Goal: Task Accomplishment & Management: Use online tool/utility

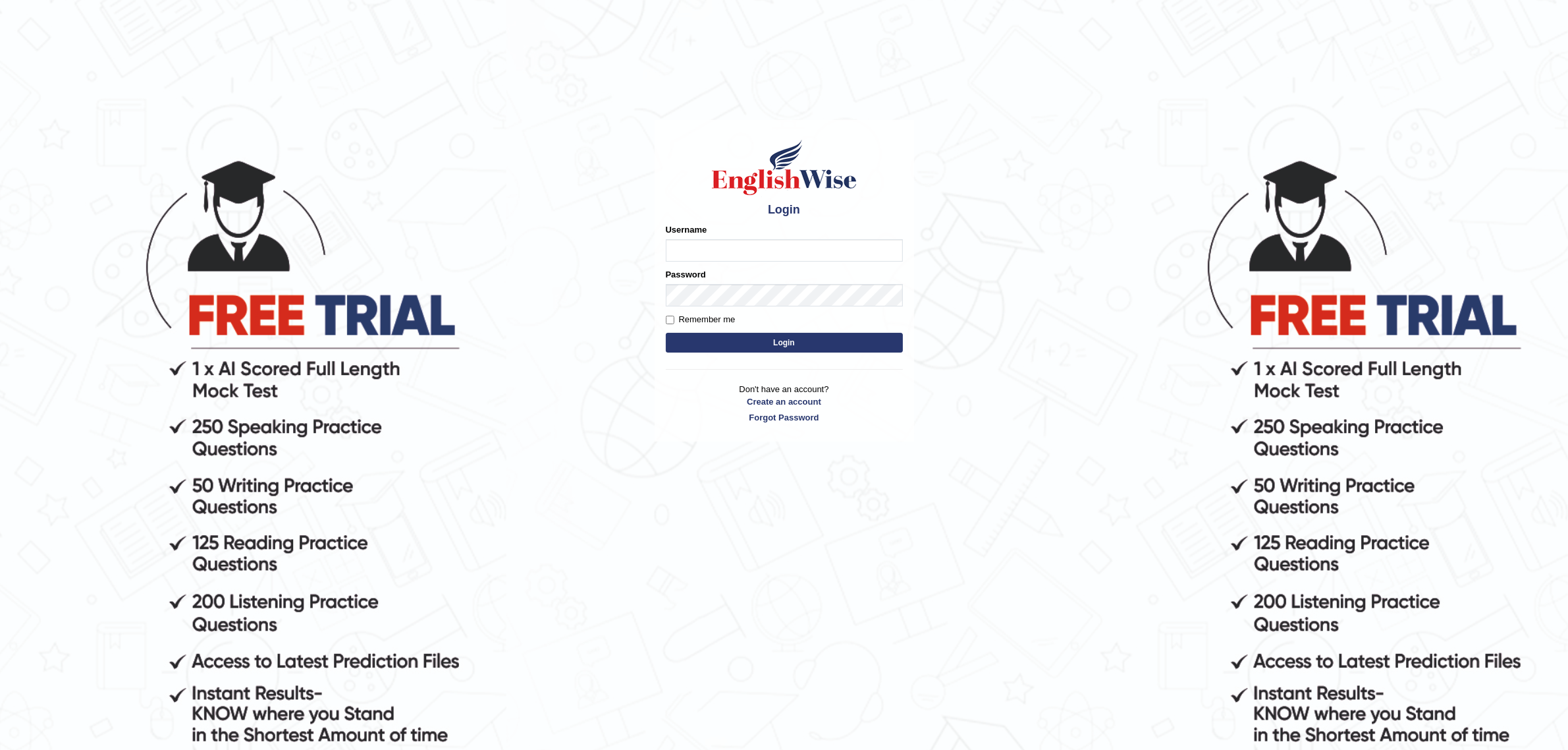
type input "JovicRecomendable"
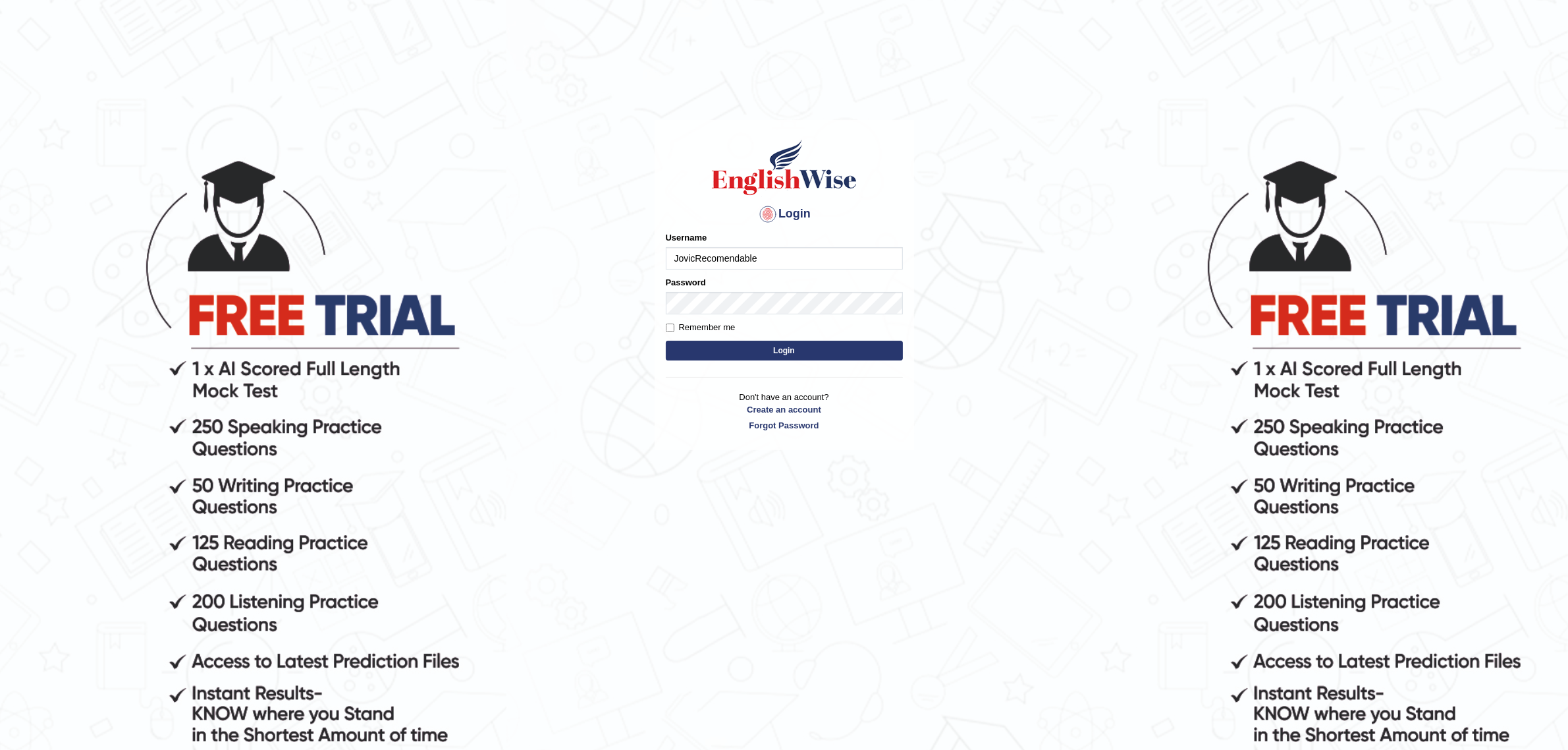
click at [733, 350] on button "Login" at bounding box center [784, 350] width 237 height 20
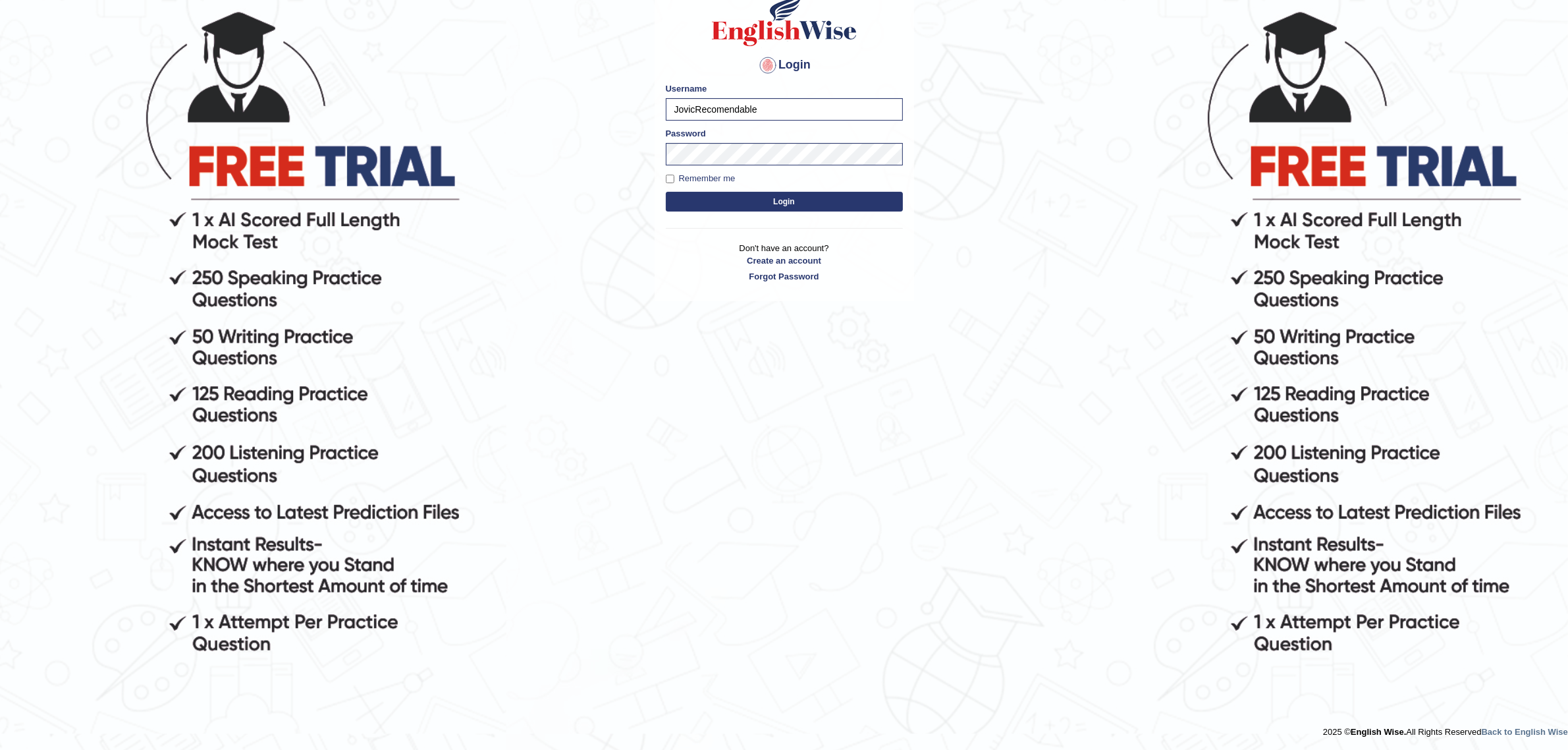
scroll to position [149, 0]
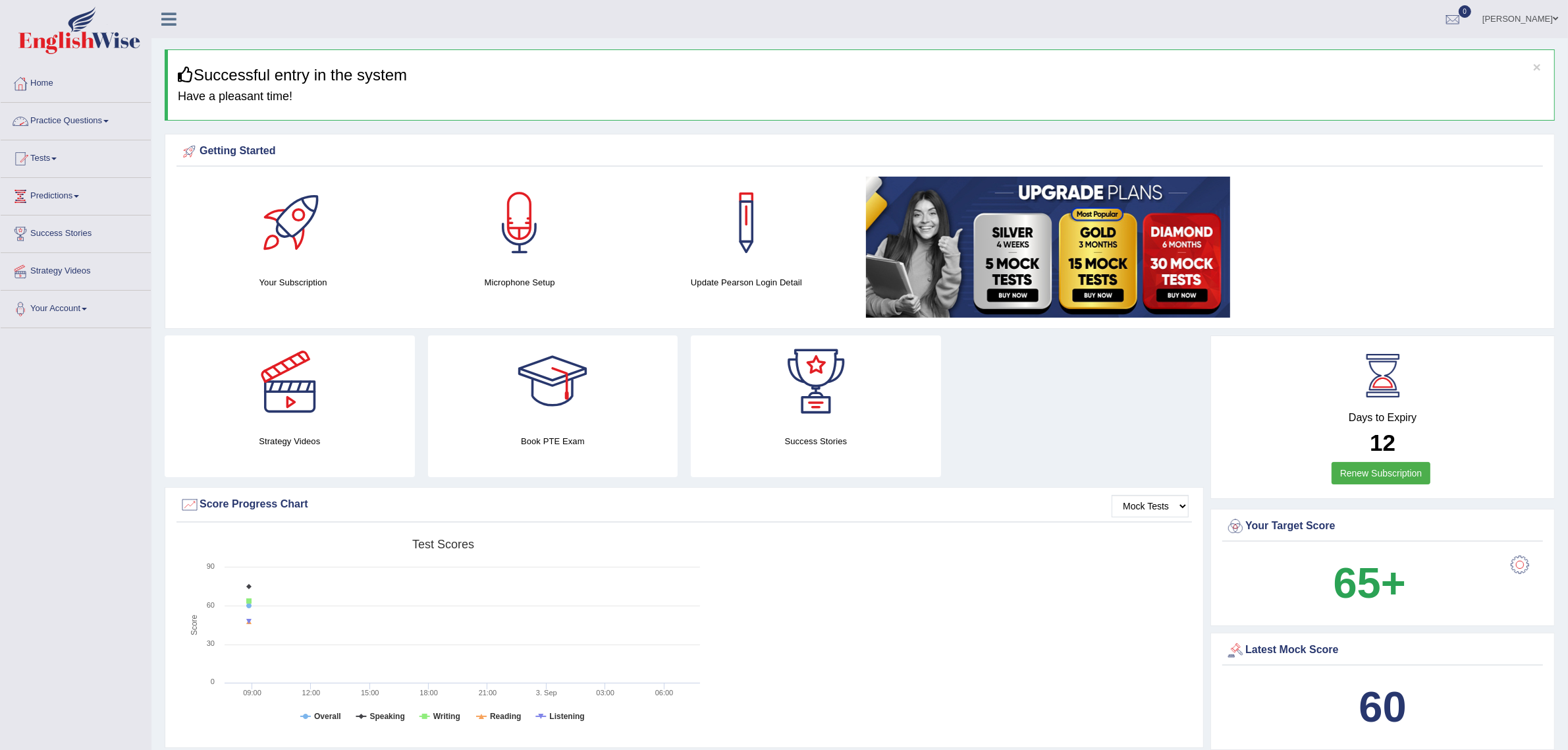
click at [69, 119] on link "Practice Questions" at bounding box center [76, 119] width 150 height 33
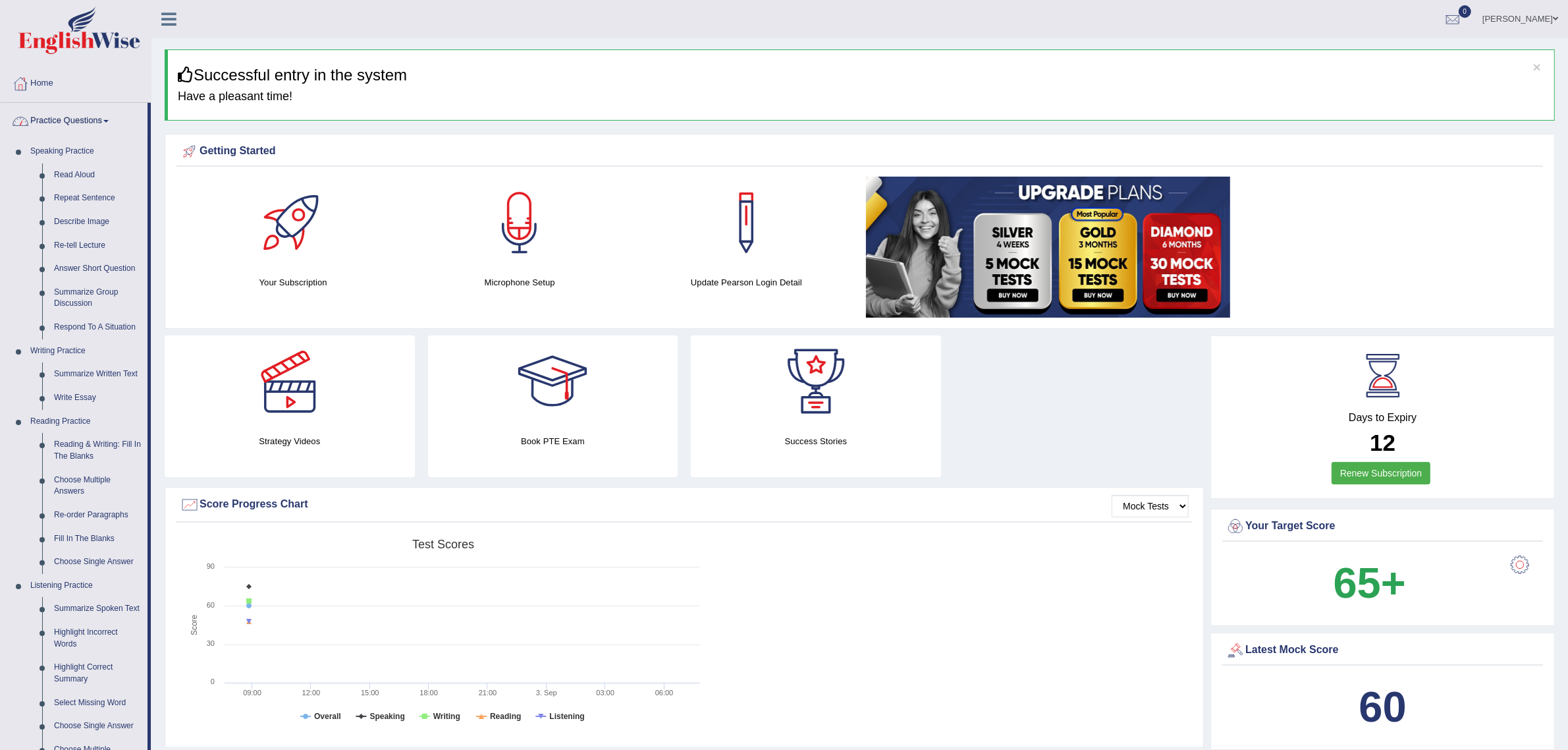
click at [74, 120] on link "Practice Questions" at bounding box center [74, 119] width 147 height 33
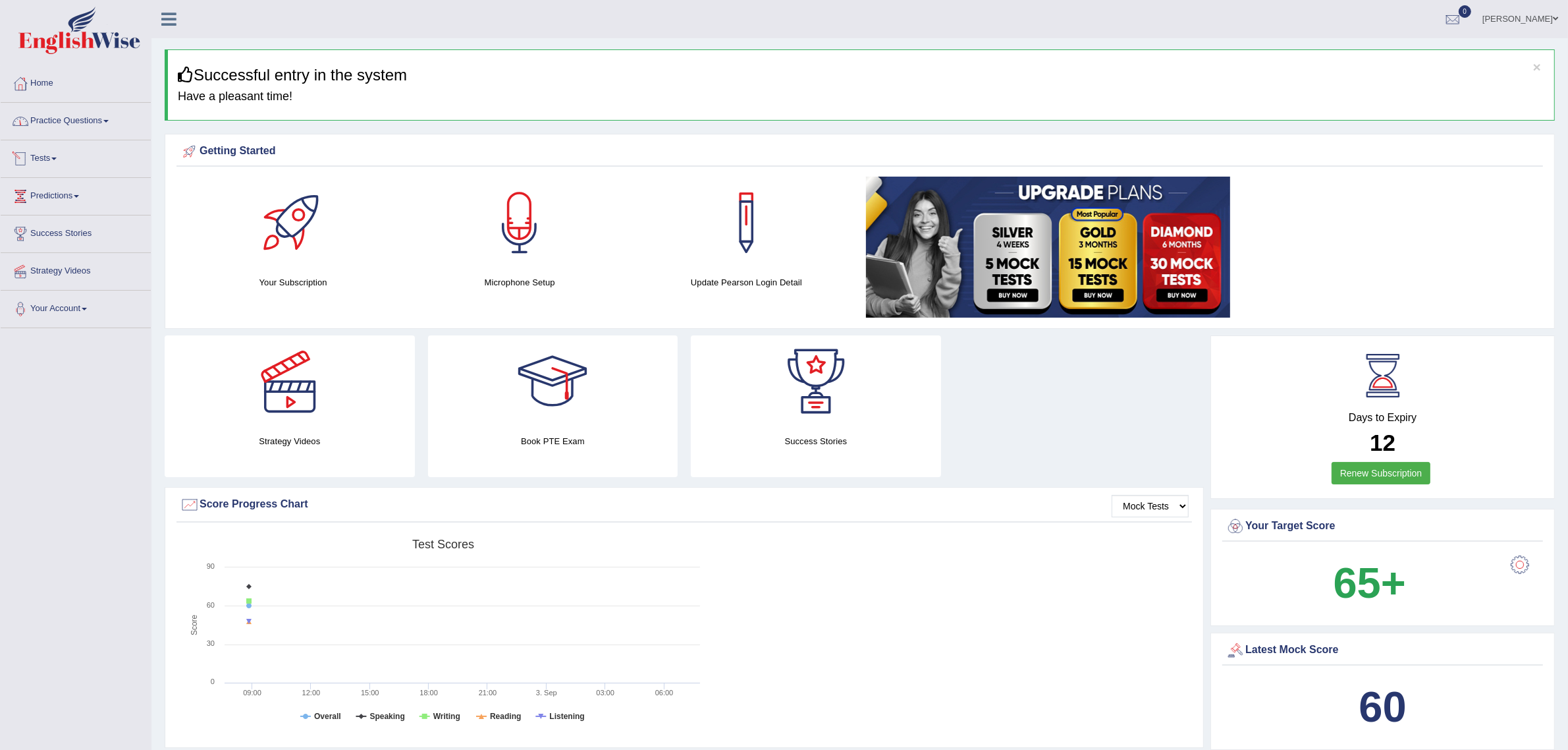
click at [51, 156] on link "Tests" at bounding box center [76, 157] width 150 height 33
click at [80, 211] on link "Take Mock Test" at bounding box center [86, 212] width 123 height 24
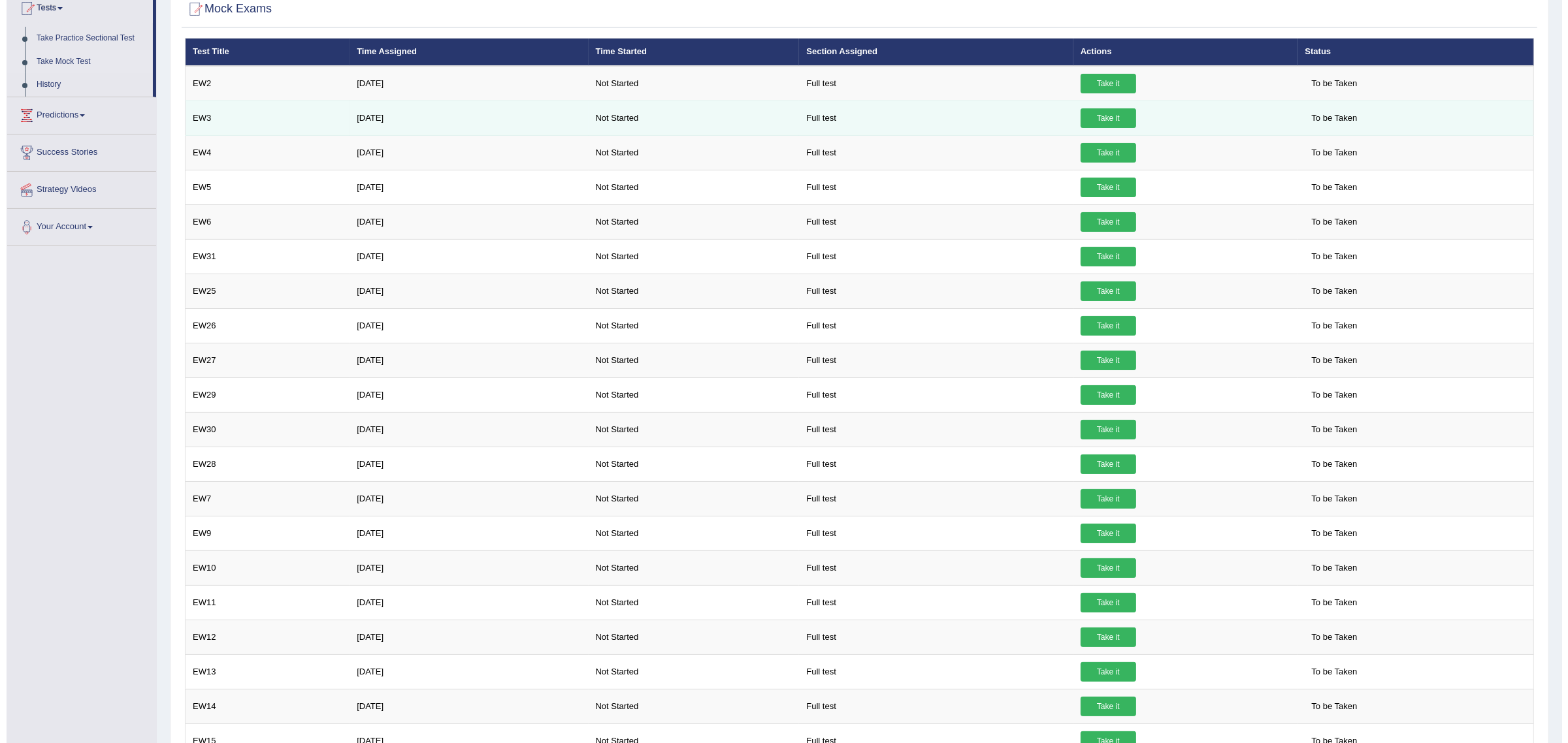
scroll to position [147, 0]
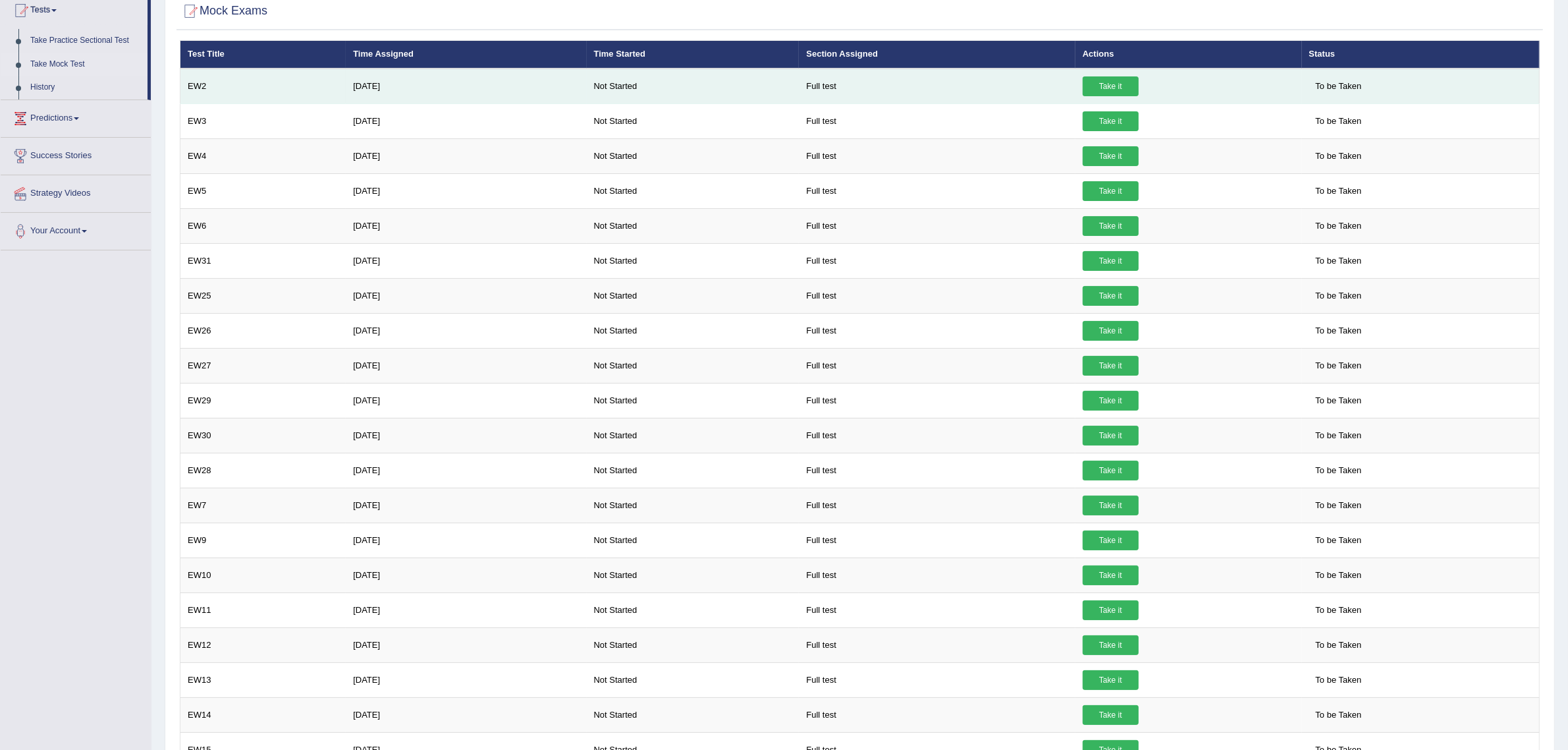
click at [1109, 84] on link "Take it" at bounding box center [1110, 86] width 56 height 20
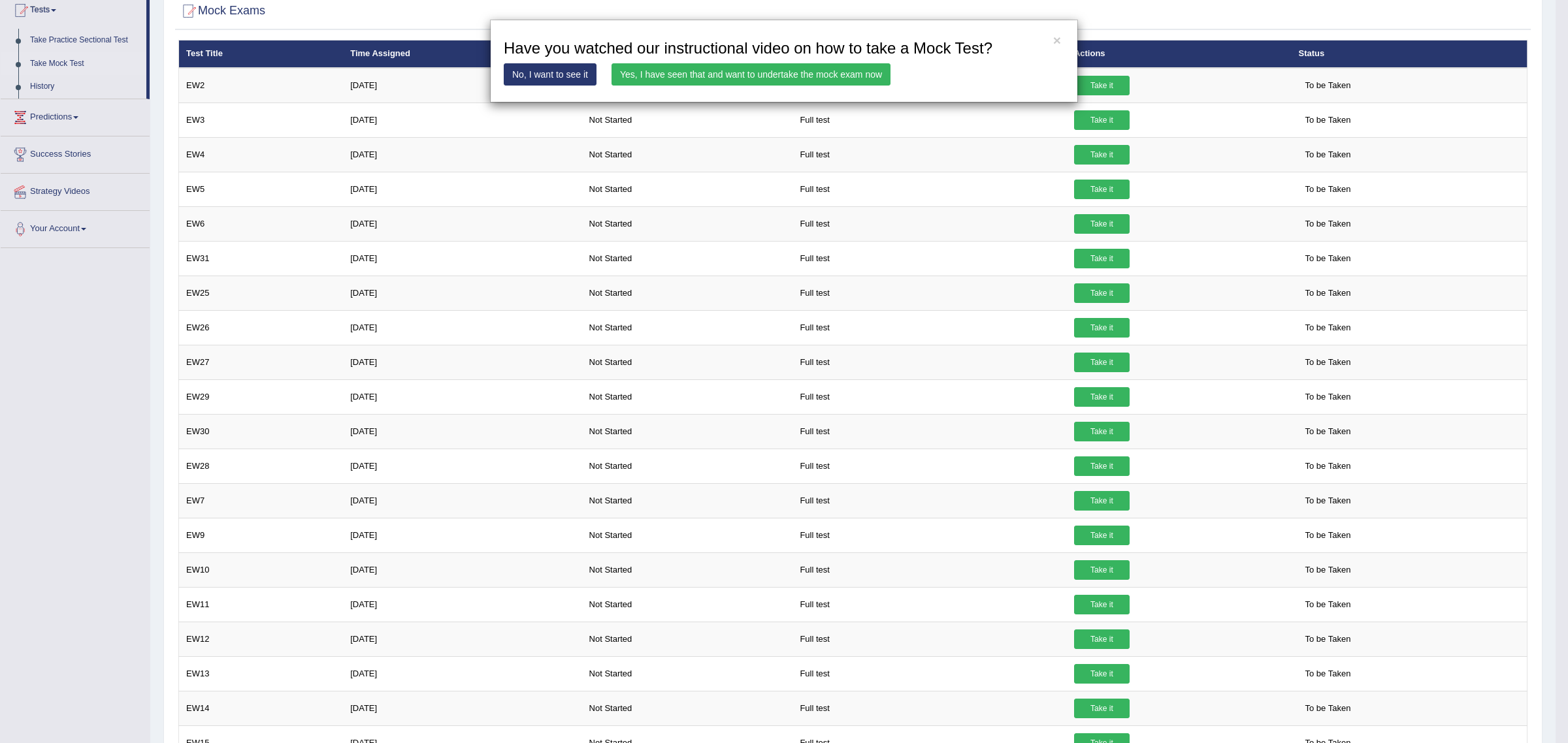
click at [666, 73] on link "Yes, I have seen that and want to undertake the mock exam now" at bounding box center [751, 74] width 279 height 22
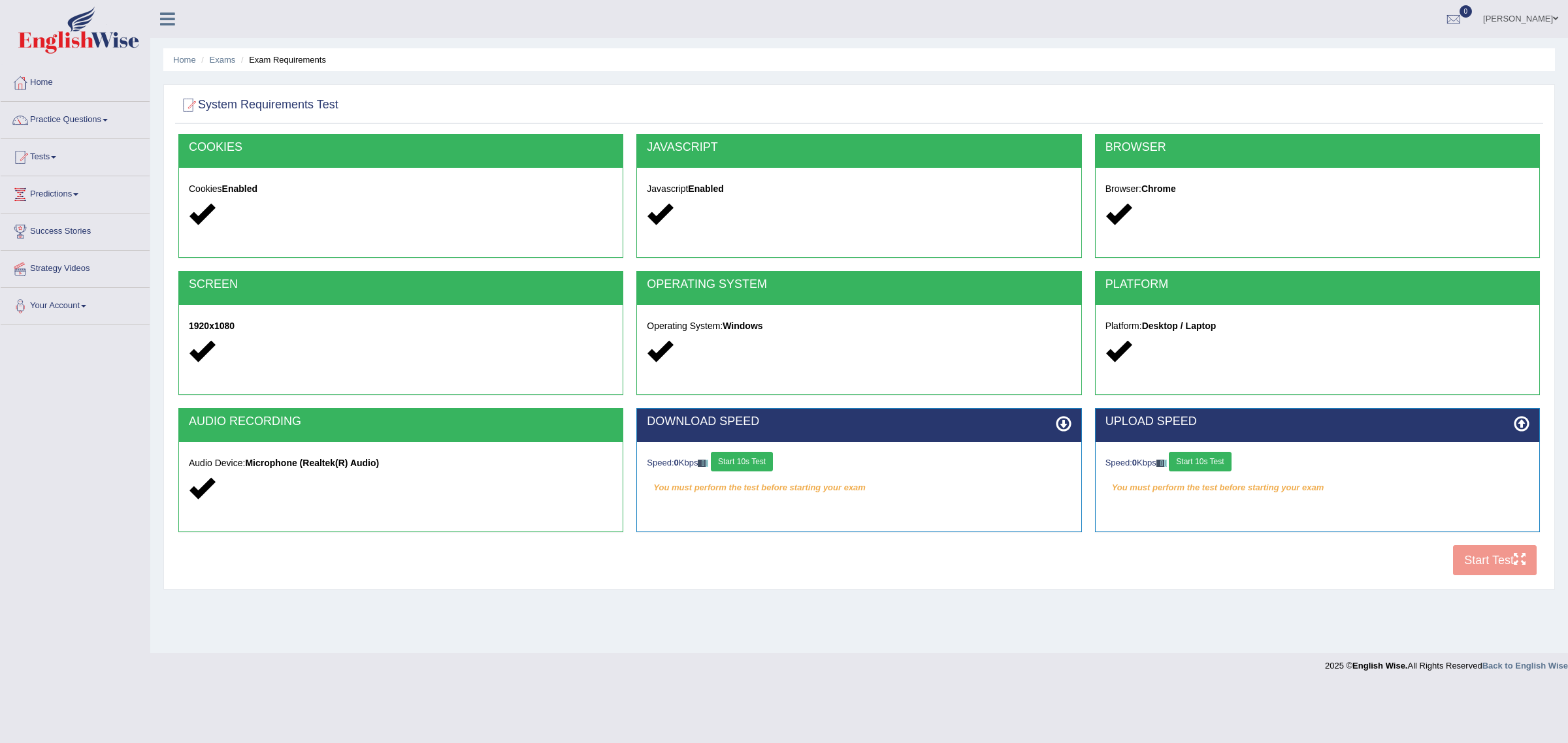
click at [759, 467] on button "Start 10s Test" at bounding box center [741, 461] width 62 height 19
click at [1223, 467] on button "Start 10s Test" at bounding box center [1200, 461] width 62 height 19
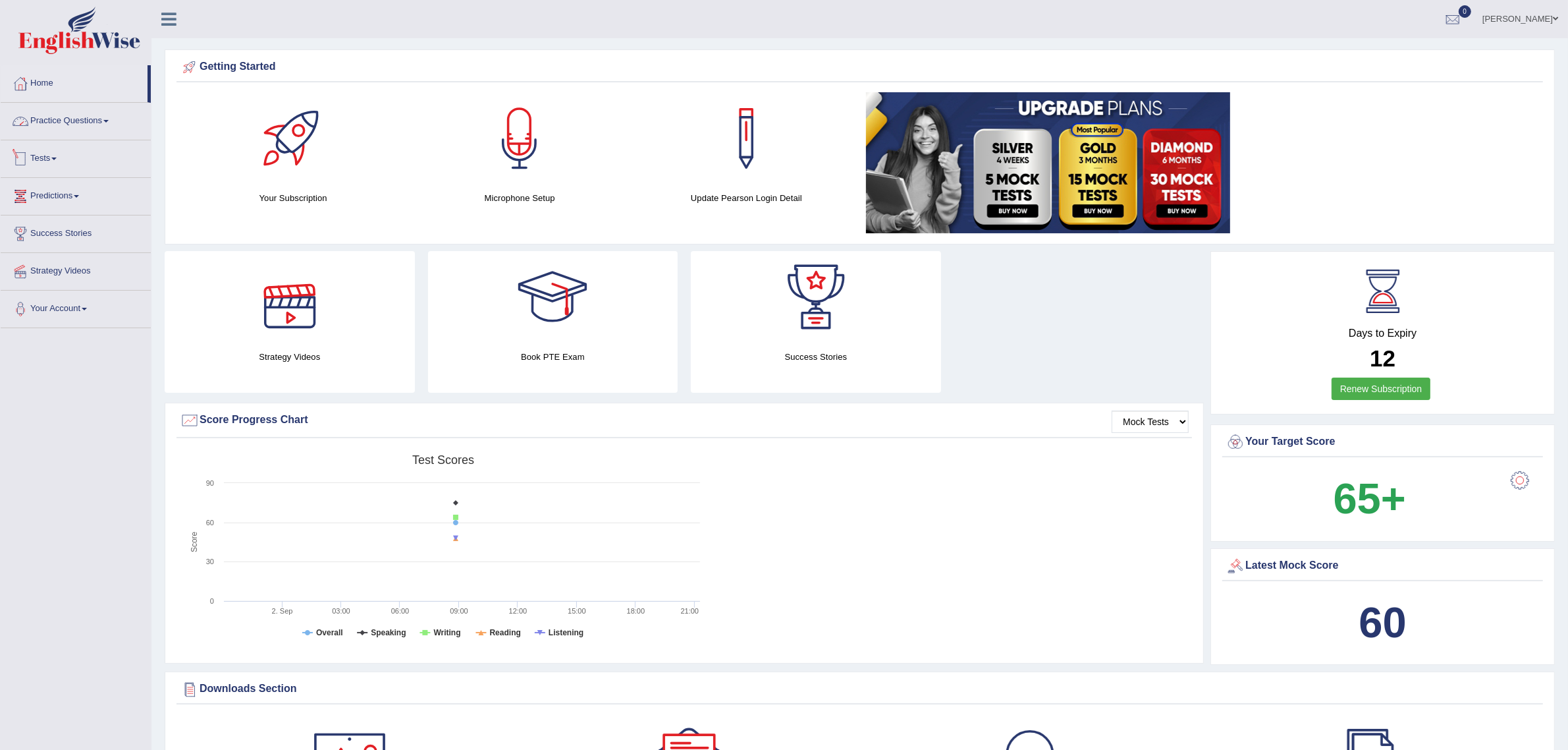
click at [99, 125] on link "Practice Questions" at bounding box center [76, 119] width 150 height 33
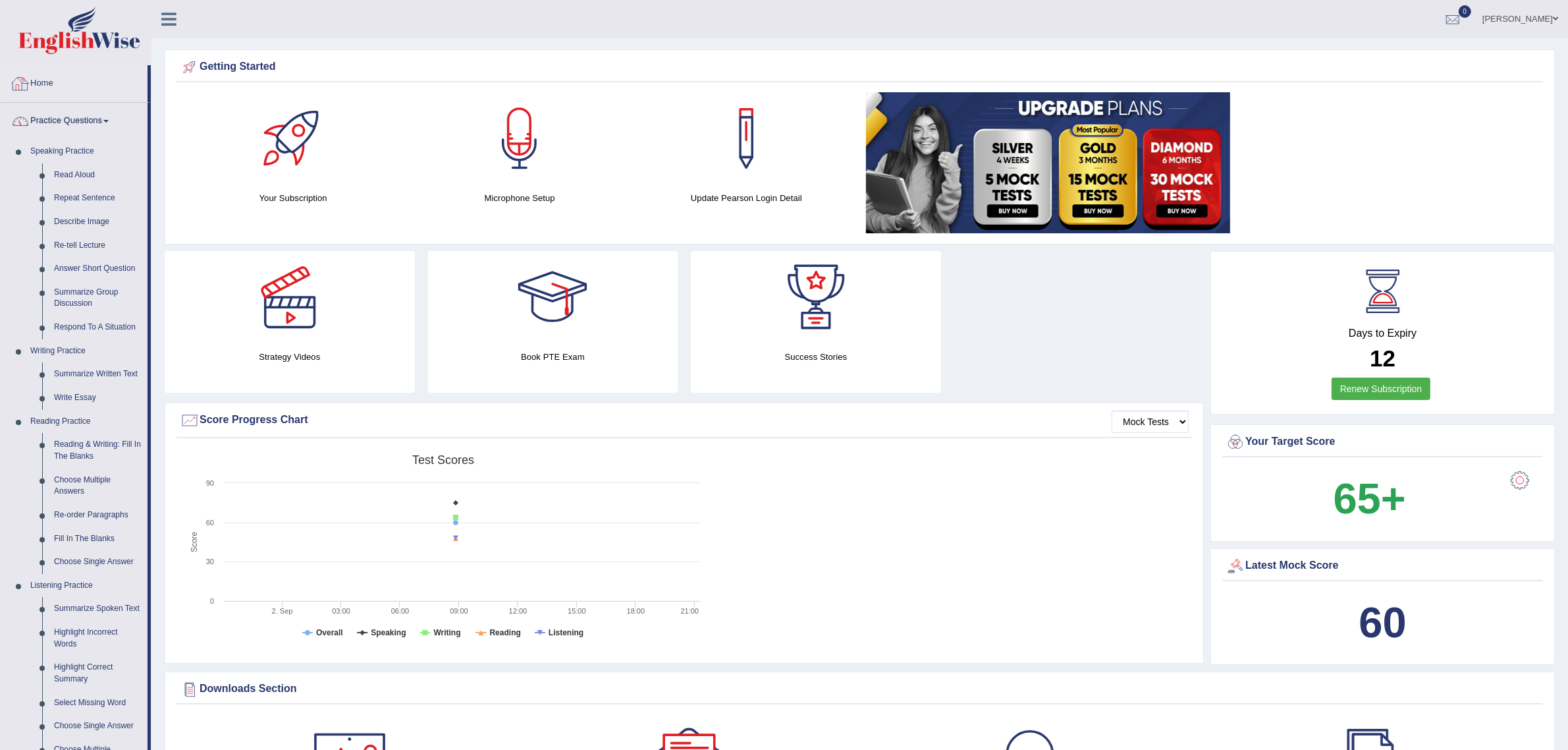
click at [106, 123] on link "Practice Questions" at bounding box center [74, 119] width 147 height 33
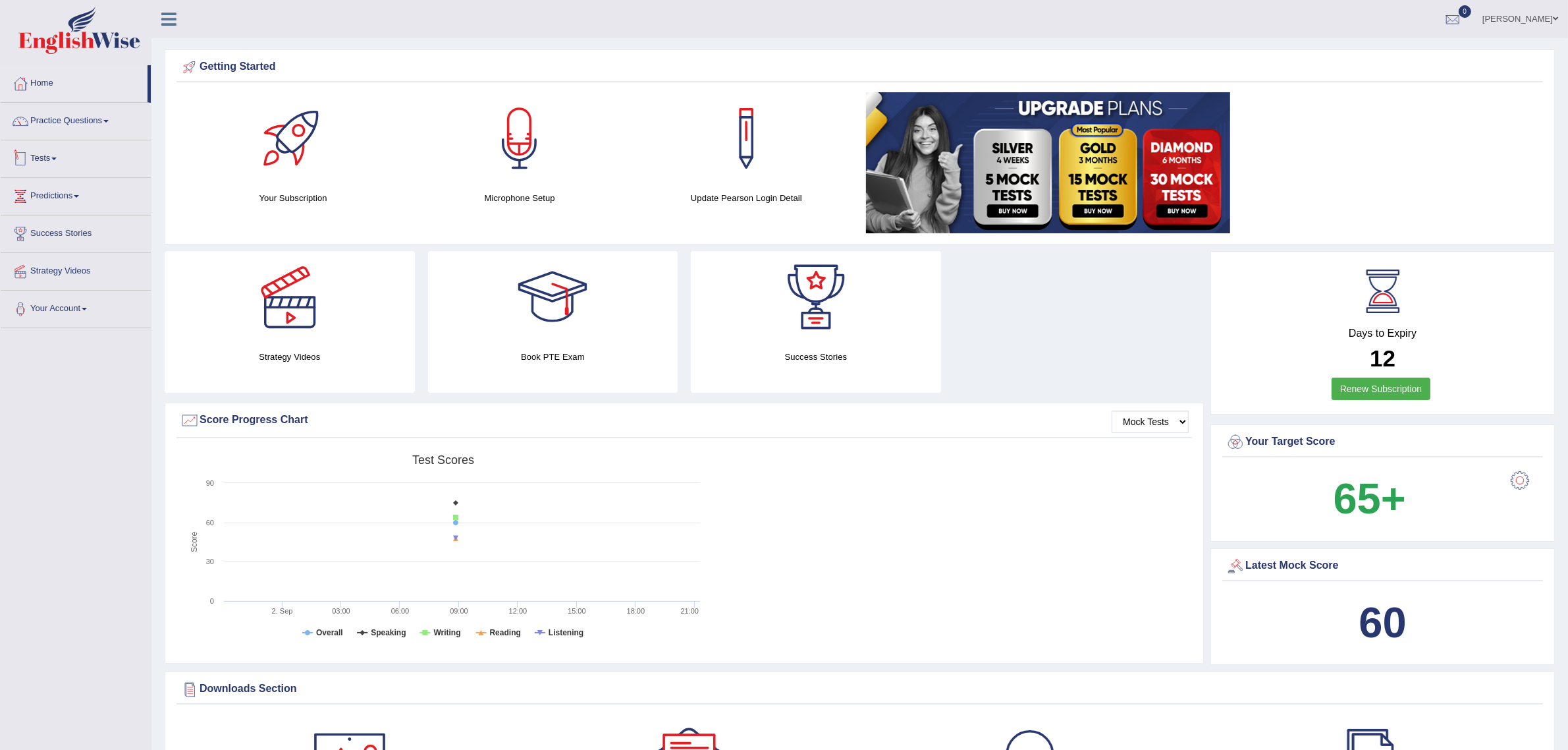
click at [64, 159] on link "Tests" at bounding box center [76, 157] width 150 height 33
click at [71, 211] on link "Take Mock Test" at bounding box center [86, 212] width 123 height 24
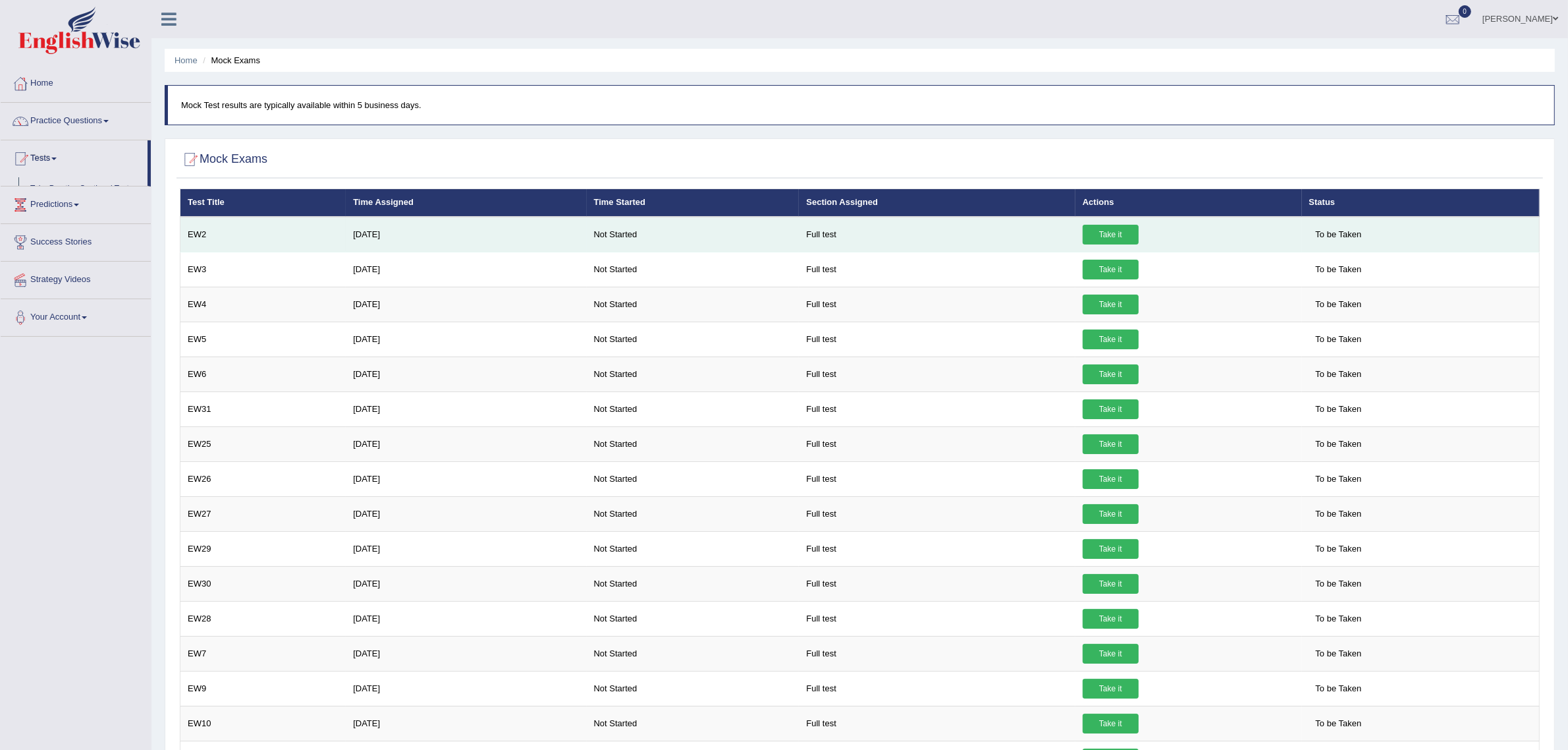
click at [1099, 225] on link "Take it" at bounding box center [1110, 234] width 56 height 20
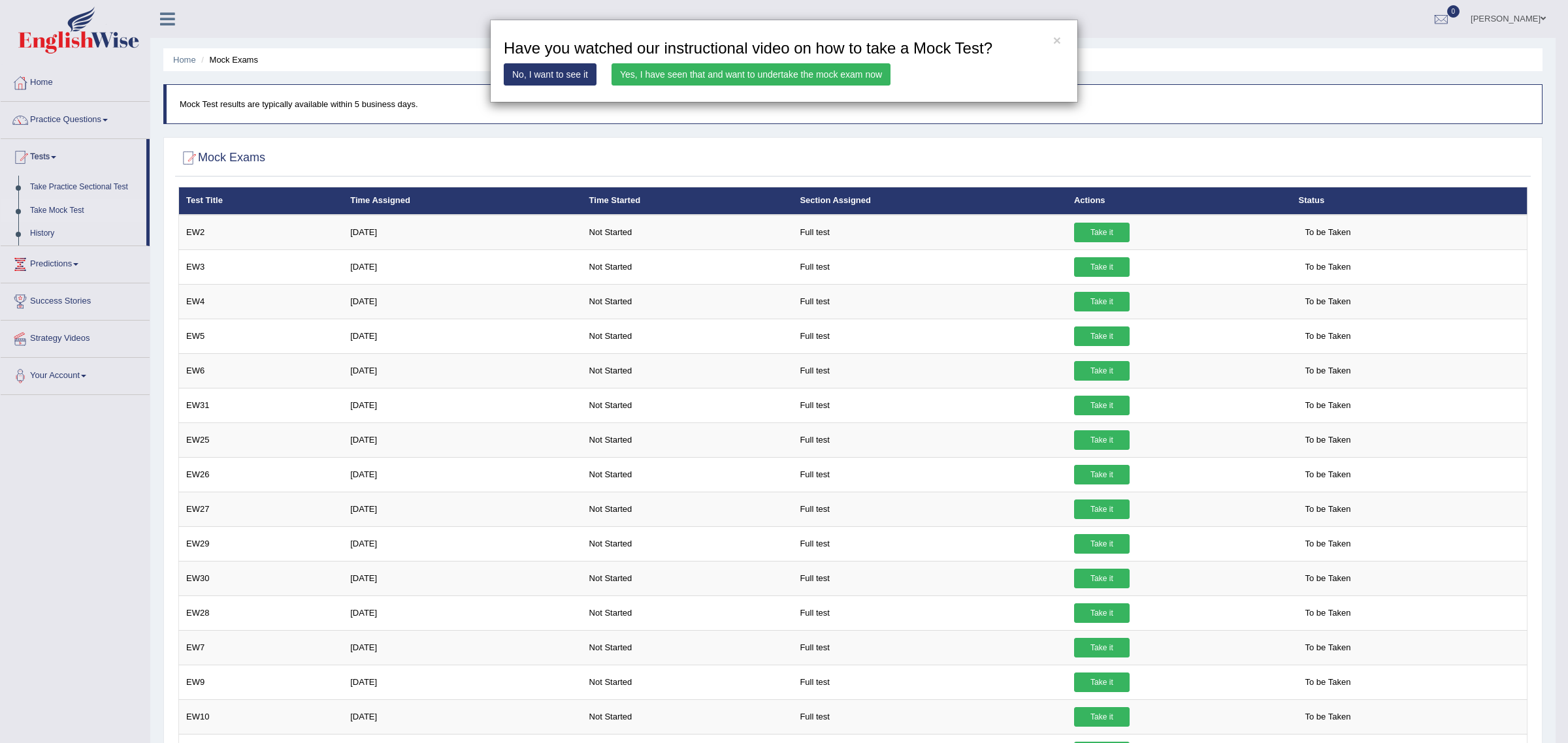
click at [772, 83] on link "Yes, I have seen that and want to undertake the mock exam now" at bounding box center [751, 74] width 279 height 22
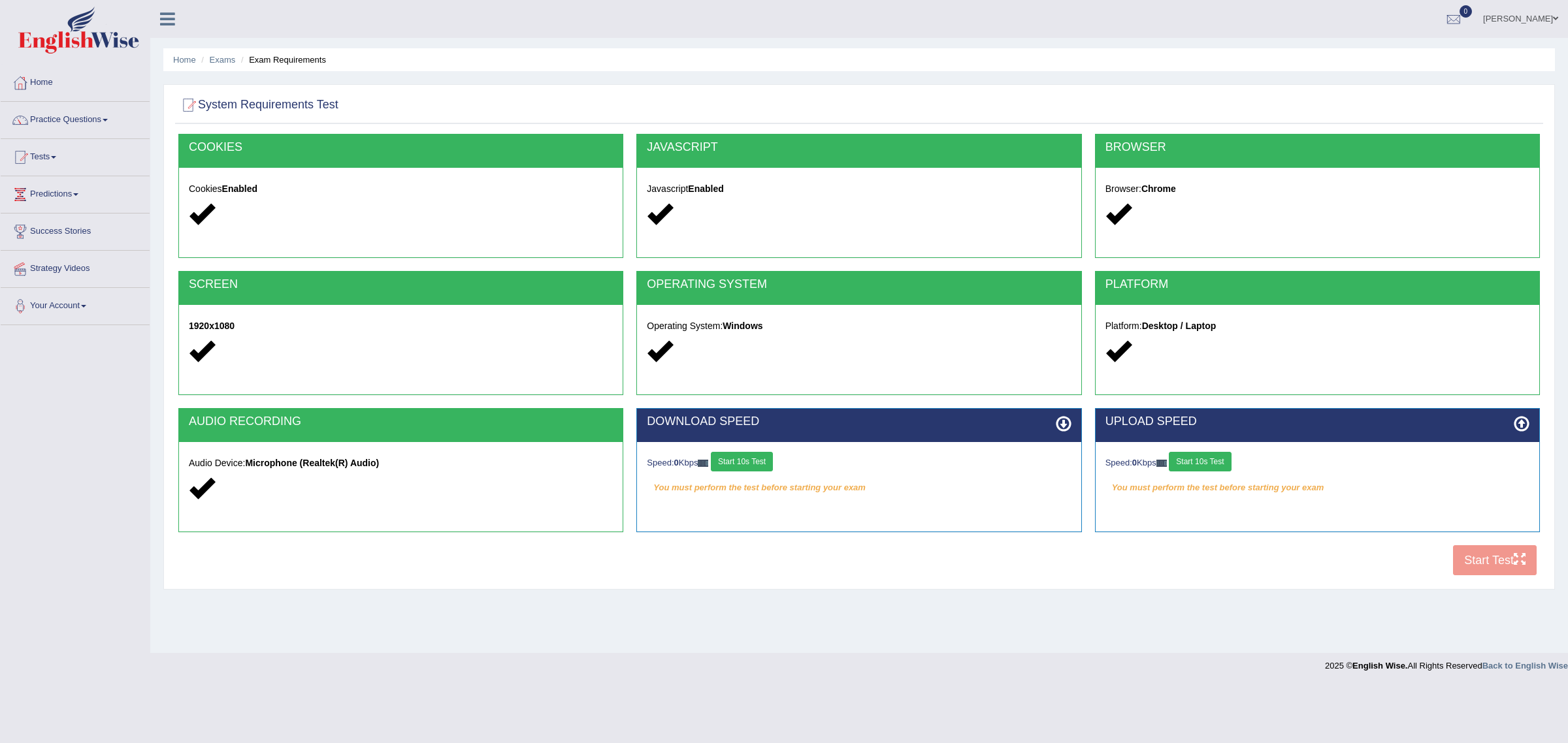
click at [1206, 462] on button "Start 10s Test" at bounding box center [1200, 461] width 62 height 19
click at [738, 462] on button "Start 10s Test" at bounding box center [741, 461] width 62 height 19
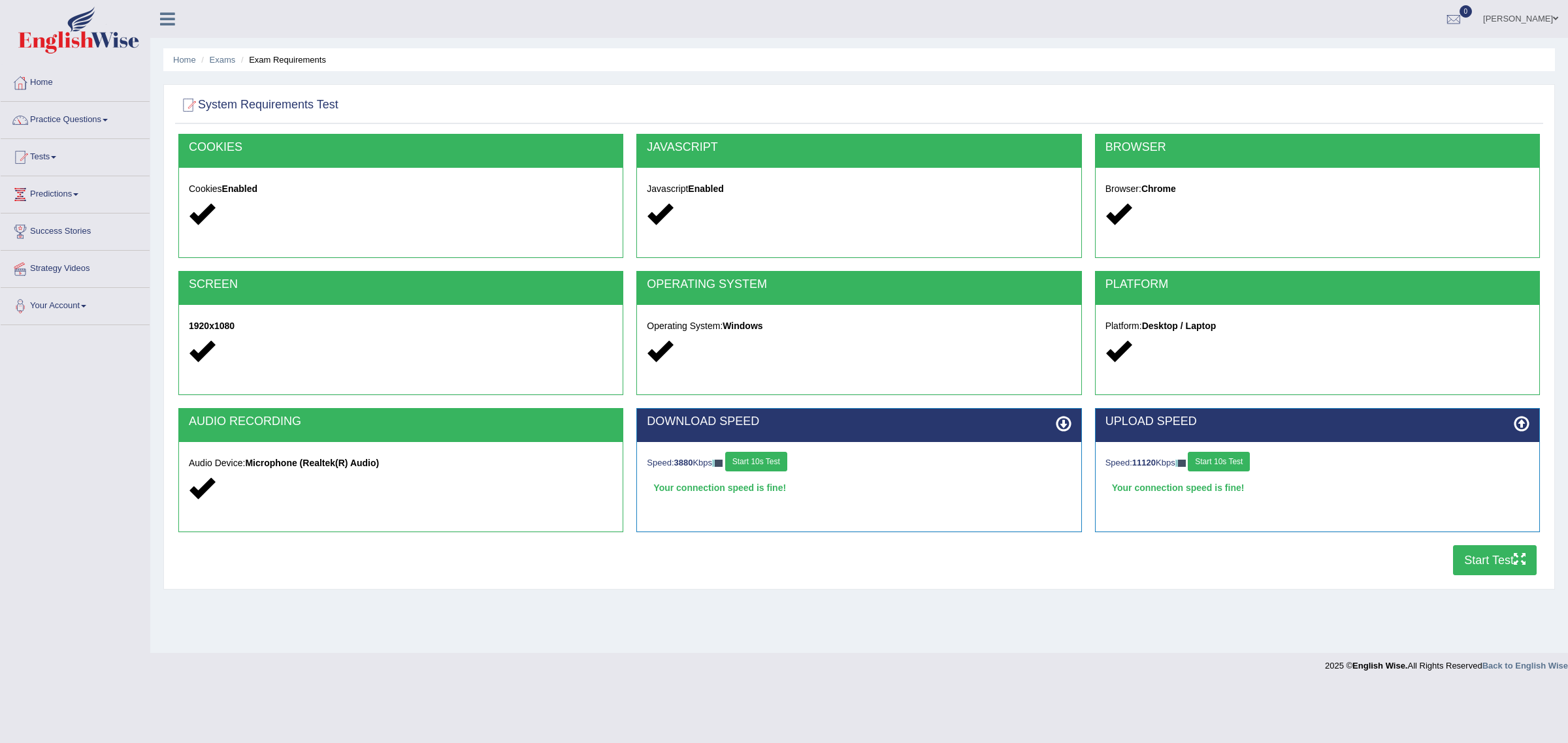
click at [1480, 556] on button "Start Test" at bounding box center [1494, 560] width 84 height 30
